Goal: Information Seeking & Learning: Learn about a topic

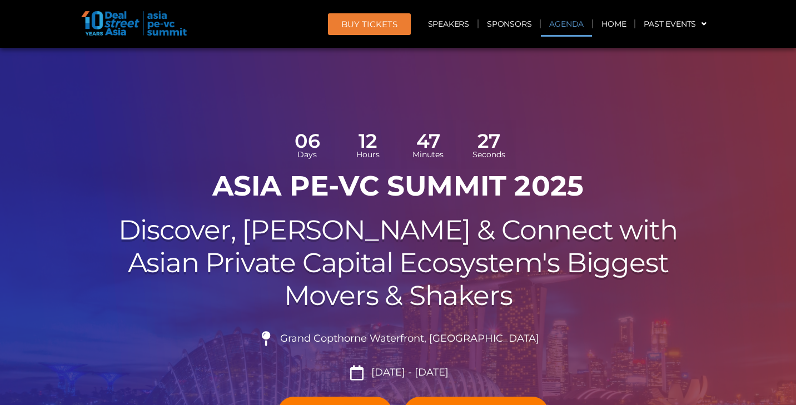
click at [569, 25] on link "Agenda" at bounding box center [566, 24] width 51 height 26
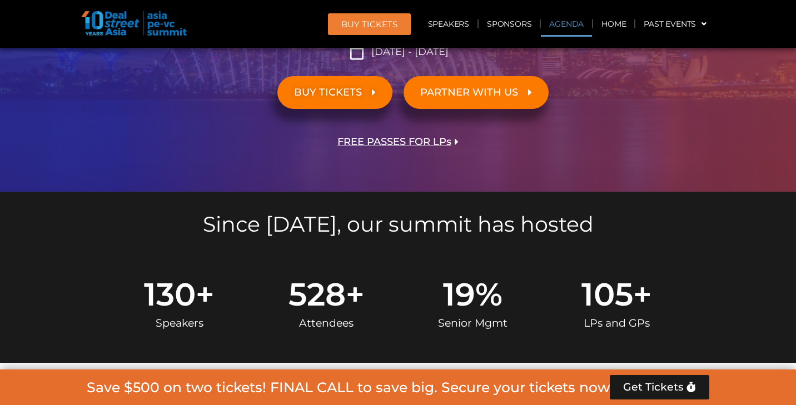
scroll to position [639, 0]
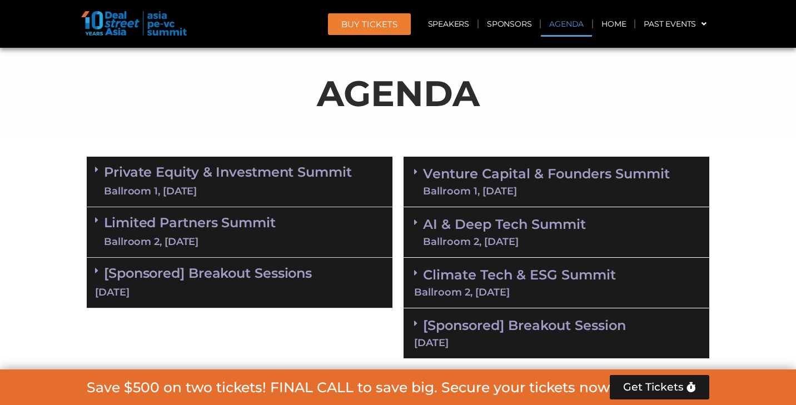
click at [513, 181] on link "Venture Capital & Founders​ Summit Ballroom 1, [DATE]" at bounding box center [546, 181] width 247 height 29
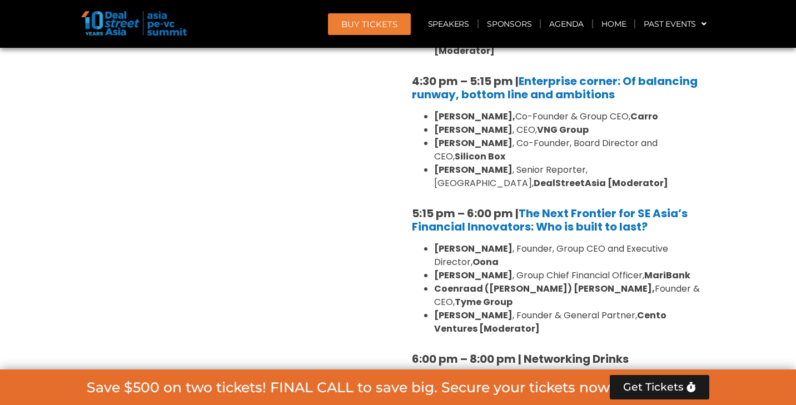
scroll to position [2020, 0]
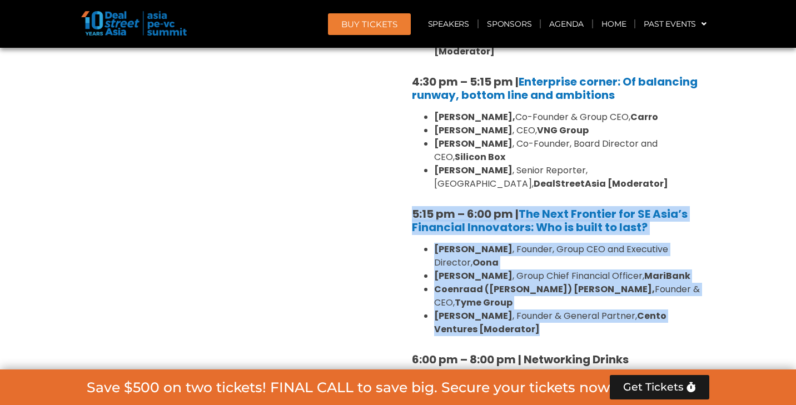
drag, startPoint x: 407, startPoint y: 112, endPoint x: 515, endPoint y: 217, distance: 150.6
copy div "5:15 pm – 6:00 pm | The Next Frontier for SE Asia’s Financial Innovators: Who i…"
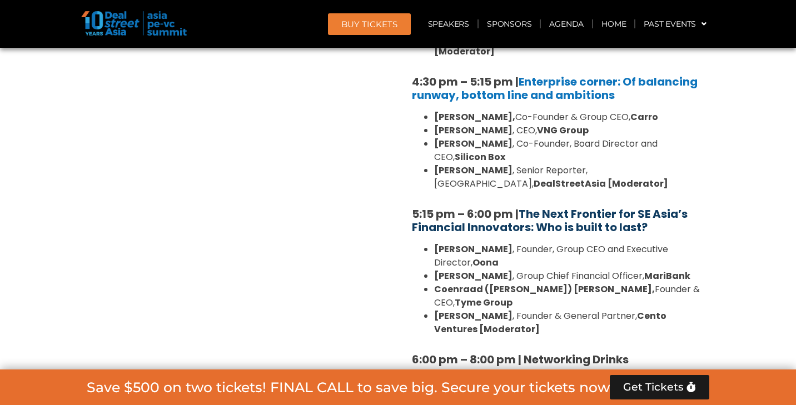
click at [628, 206] on link "The Next Frontier for SE Asia’s Financial Innovators: Who is built to last?" at bounding box center [550, 220] width 276 height 29
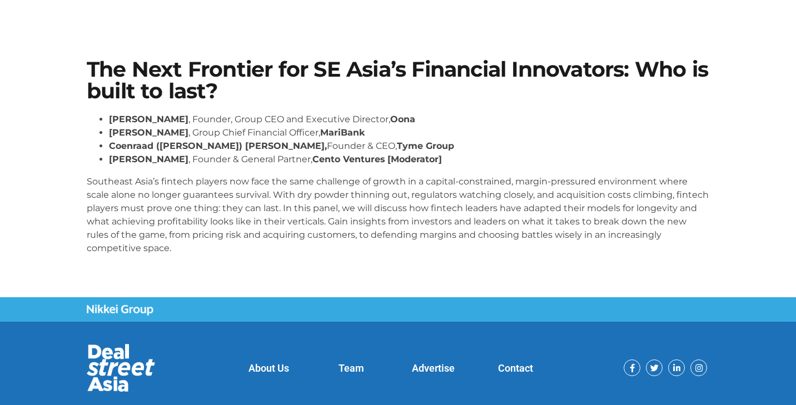
scroll to position [48, 0]
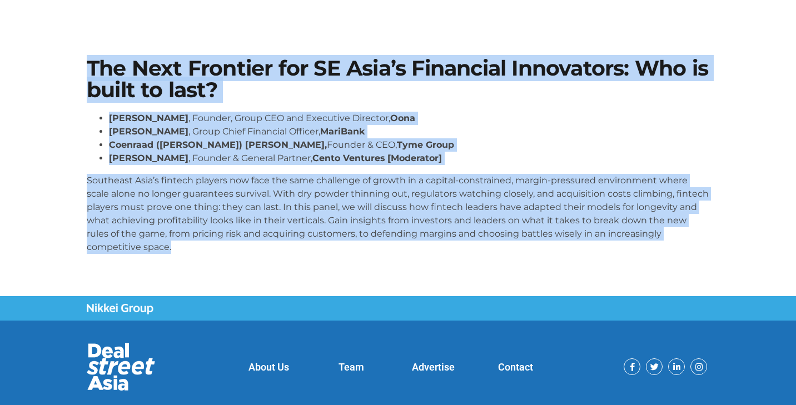
drag, startPoint x: 89, startPoint y: 65, endPoint x: 159, endPoint y: 252, distance: 199.5
click at [159, 252] on div "The Next Frontier for SE Asia’s Financial Innovators: Who is built to last? Abh…" at bounding box center [398, 160] width 634 height 216
click at [159, 252] on p "Southeast Asia’s fintech players now face the same challenge of growth in a cap…" at bounding box center [398, 214] width 623 height 80
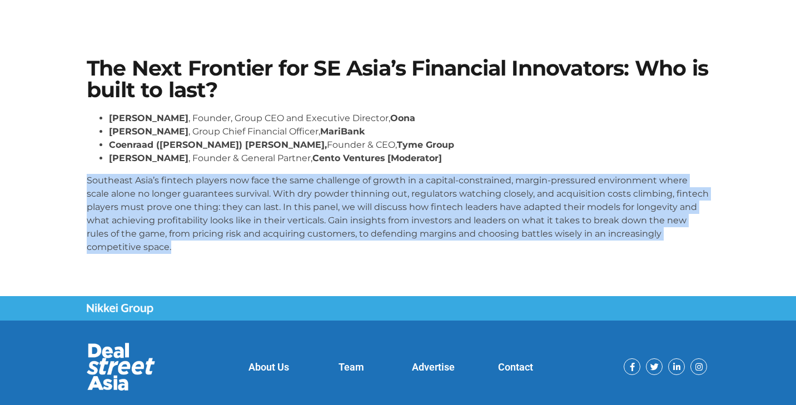
drag, startPoint x: 88, startPoint y: 180, endPoint x: 137, endPoint y: 250, distance: 84.7
click at [137, 250] on p "Southeast Asia’s fintech players now face the same challenge of growth in a cap…" at bounding box center [398, 214] width 623 height 80
copy p "Southeast Asia’s fintech players now face the same challenge of growth in a cap…"
